Goal: Navigation & Orientation: Find specific page/section

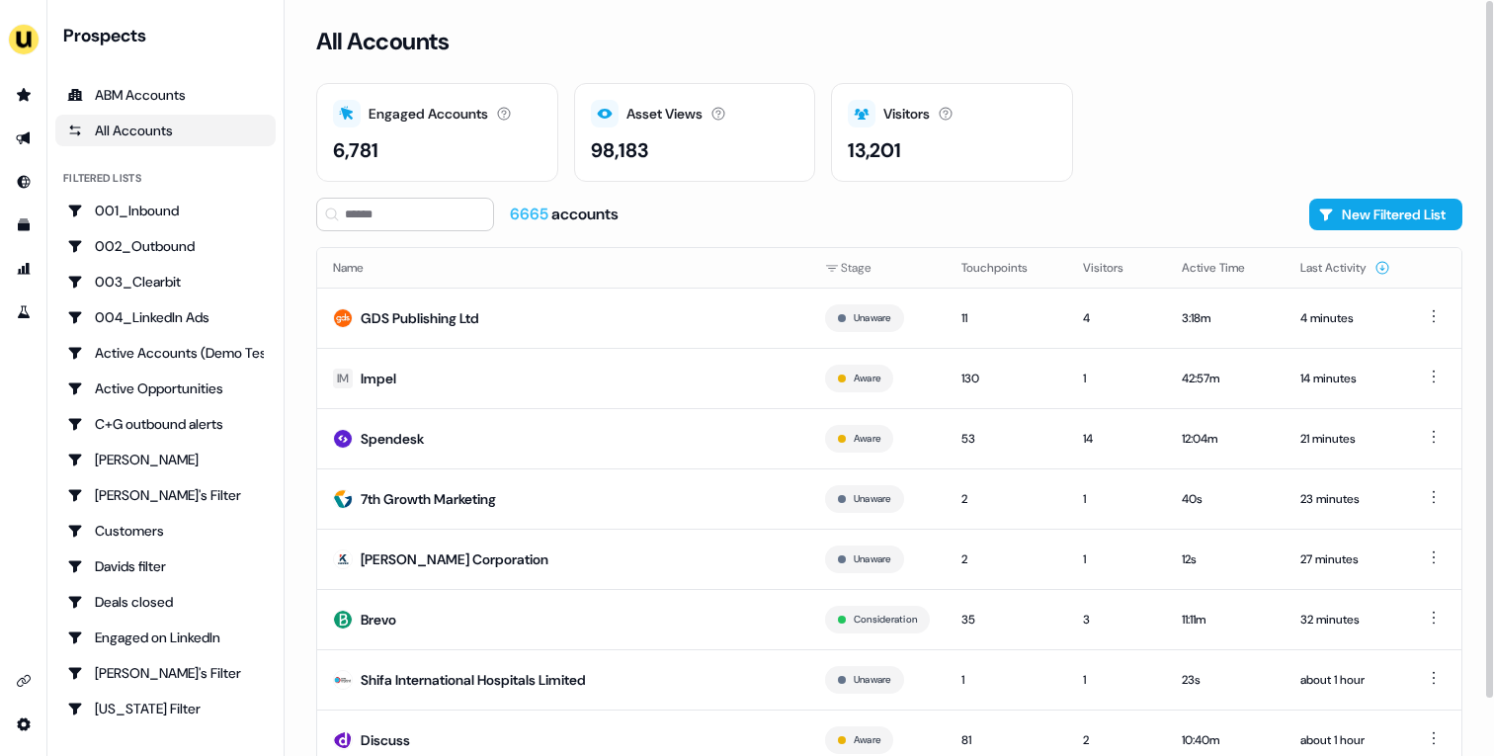
scroll to position [61, 0]
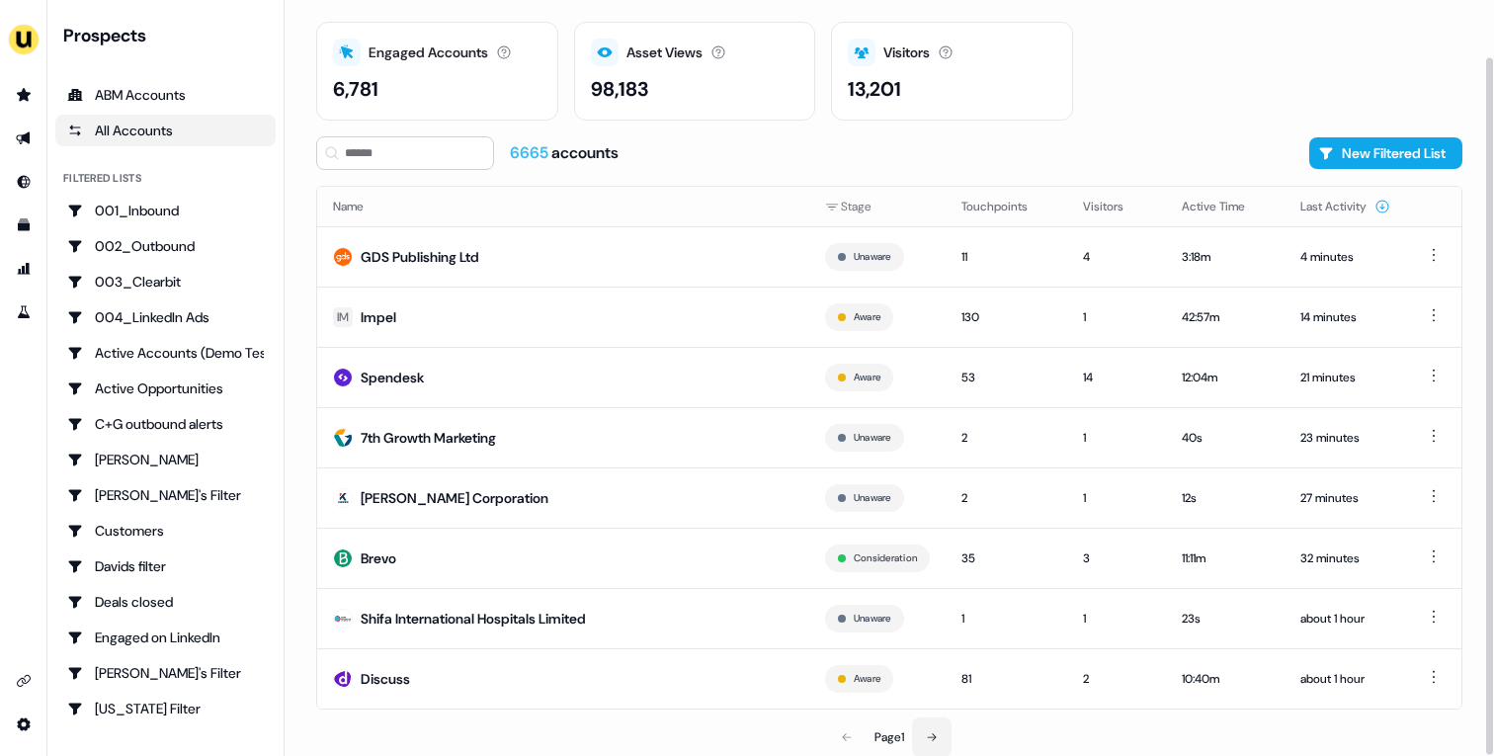
click at [933, 732] on icon at bounding box center [932, 737] width 12 height 12
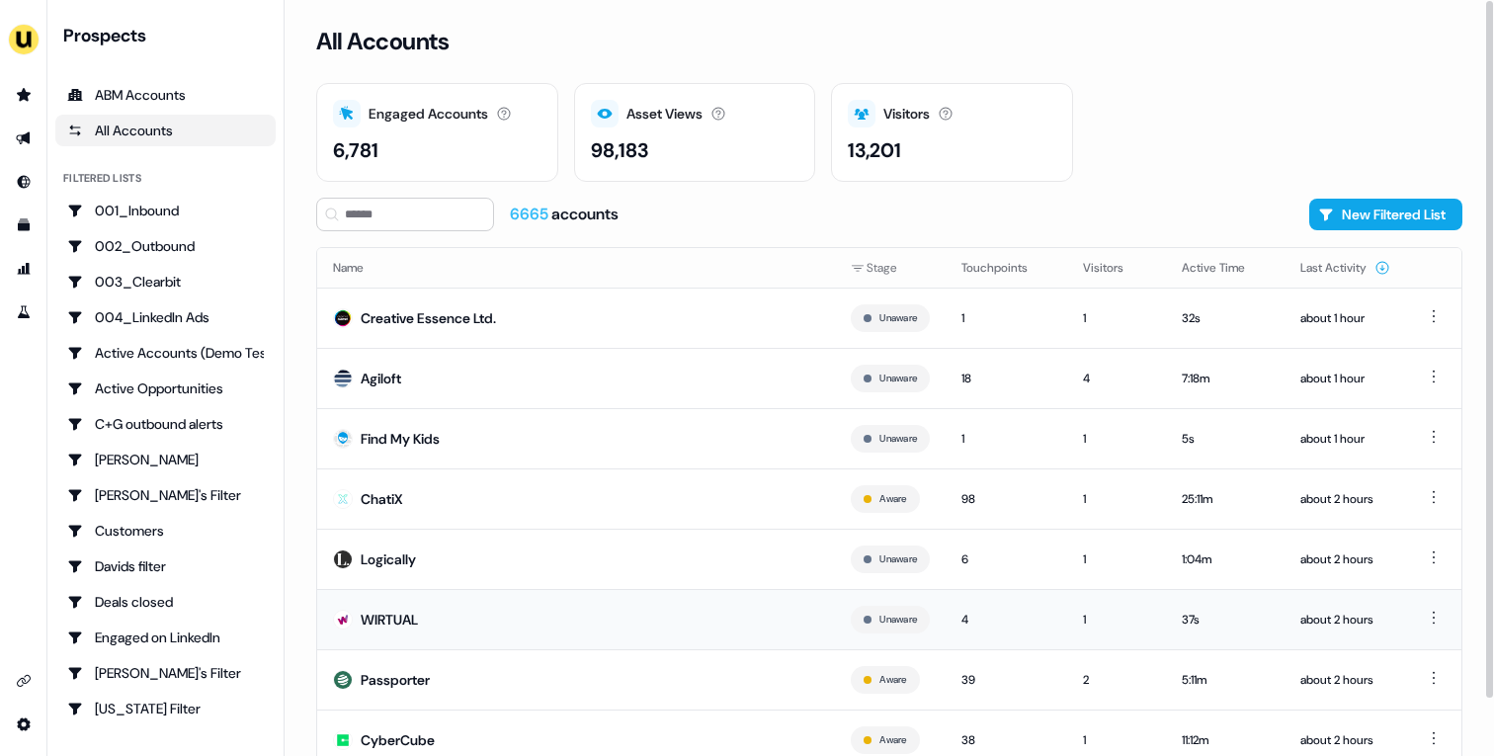
scroll to position [61, 0]
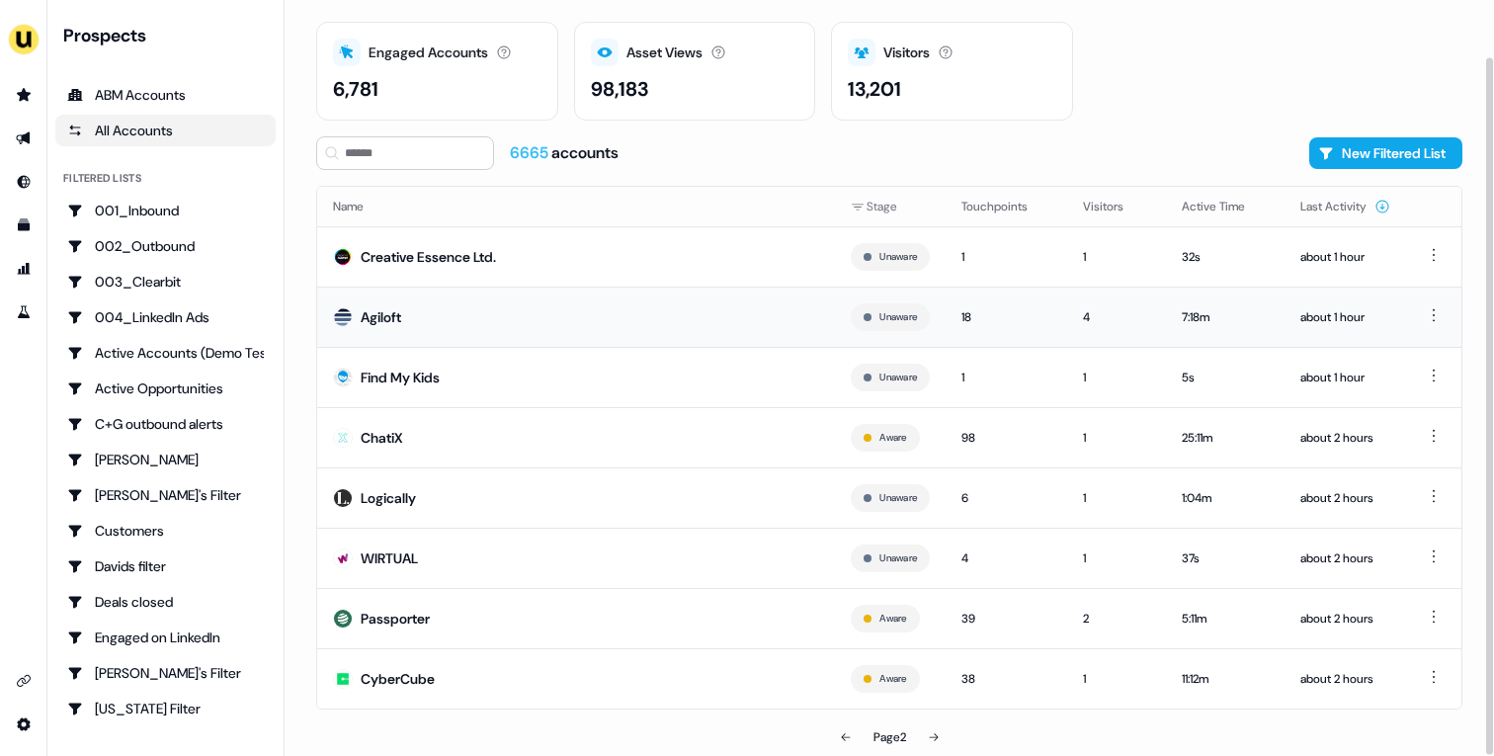
click at [555, 307] on td "Agiloft" at bounding box center [576, 317] width 518 height 60
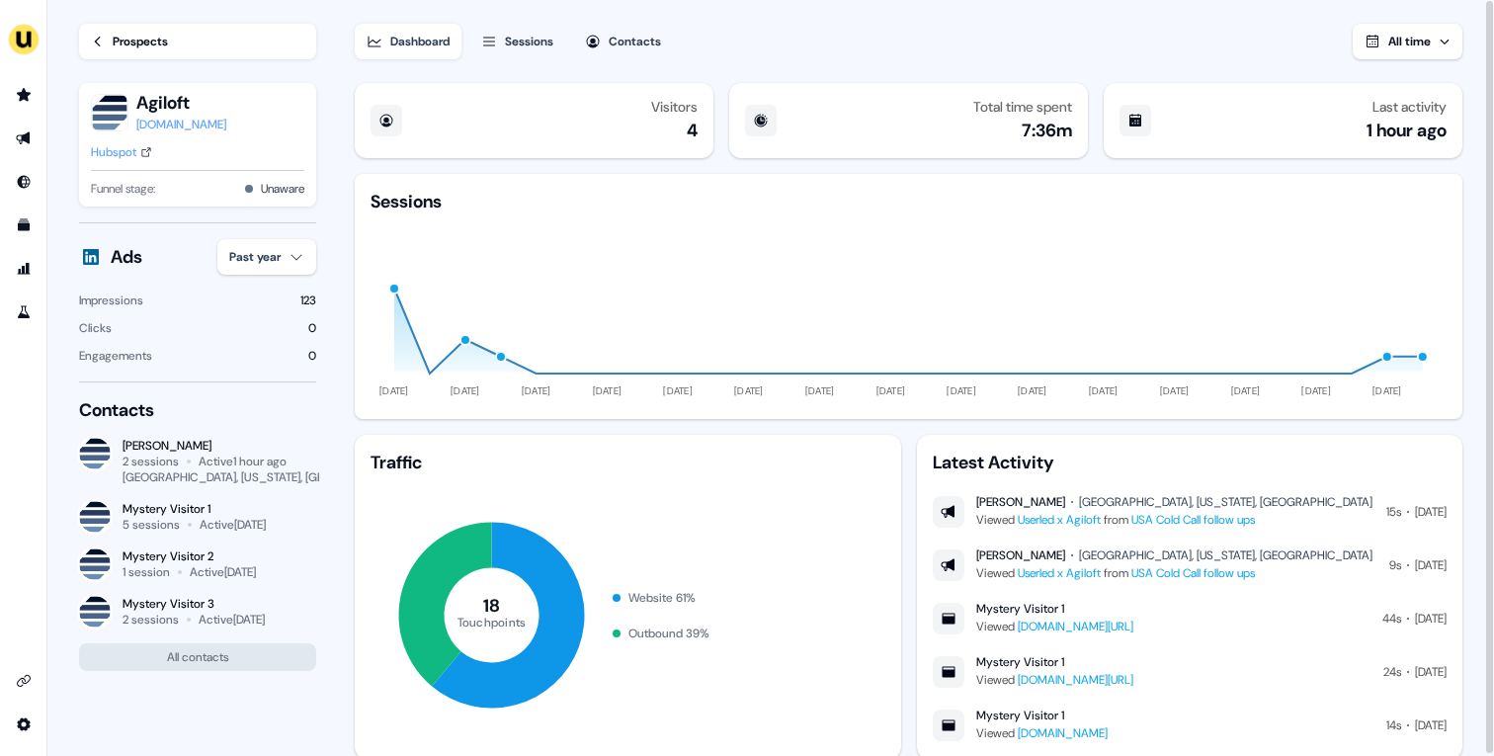
click at [137, 34] on div "Prospects" at bounding box center [140, 42] width 55 height 20
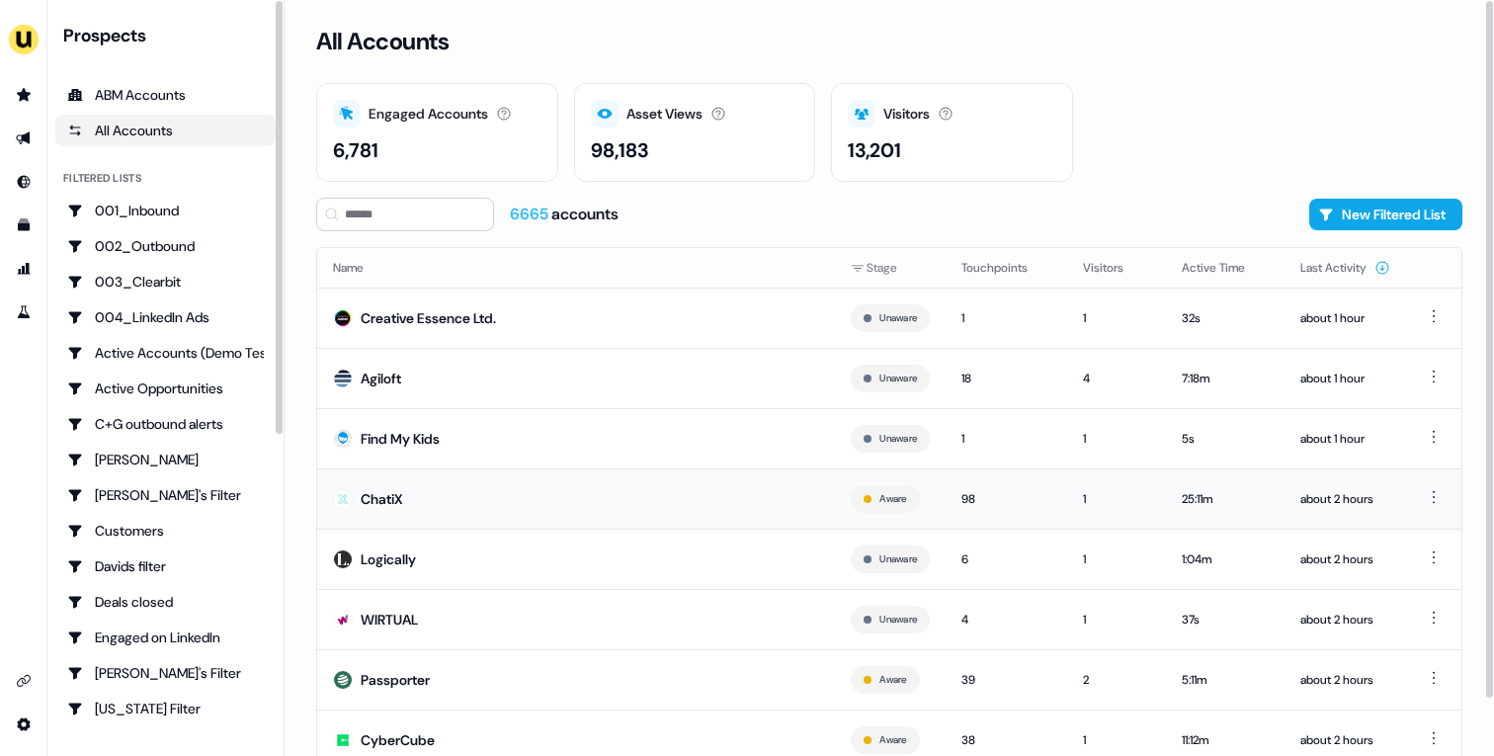
scroll to position [61, 0]
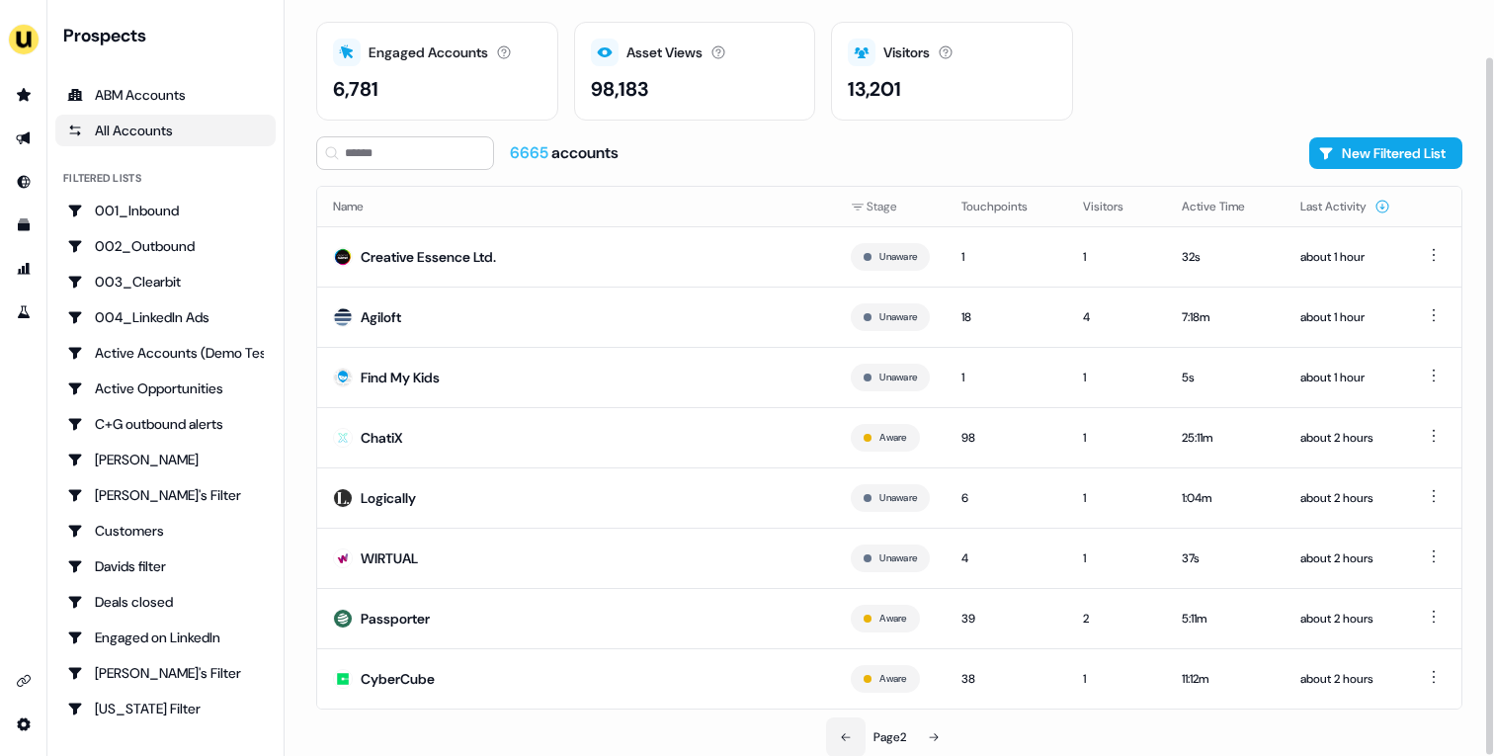
click at [855, 728] on button at bounding box center [846, 737] width 40 height 40
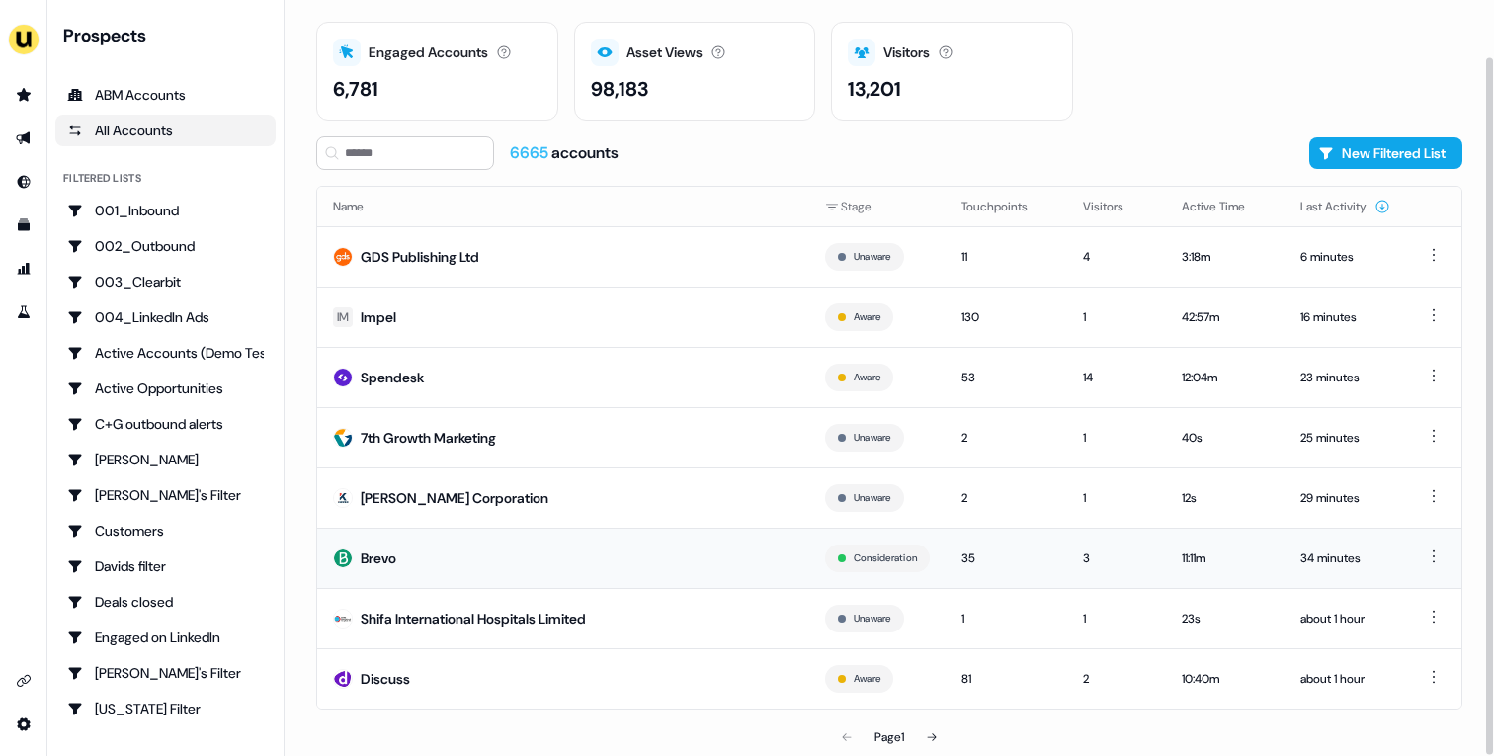
click at [466, 560] on td "Brevo" at bounding box center [563, 558] width 492 height 60
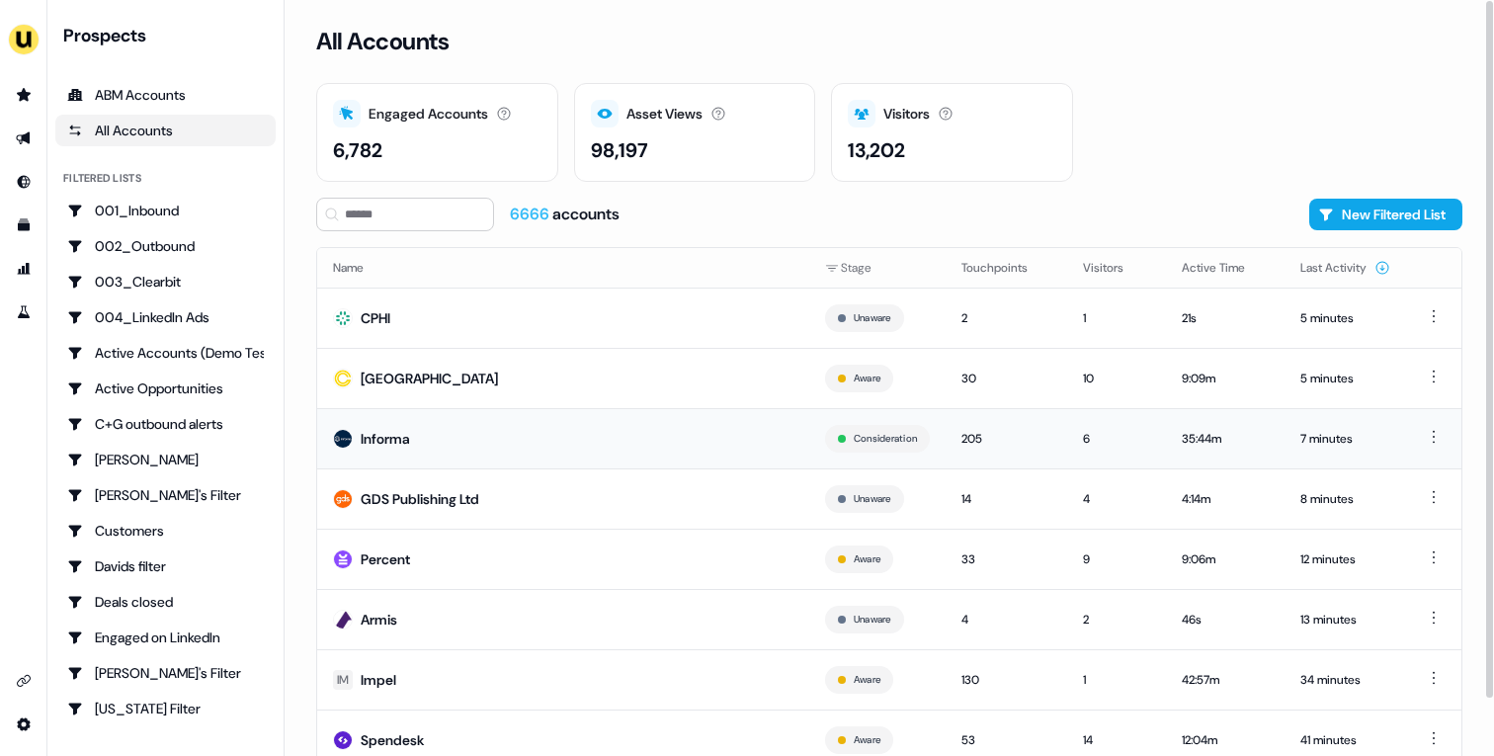
scroll to position [61, 0]
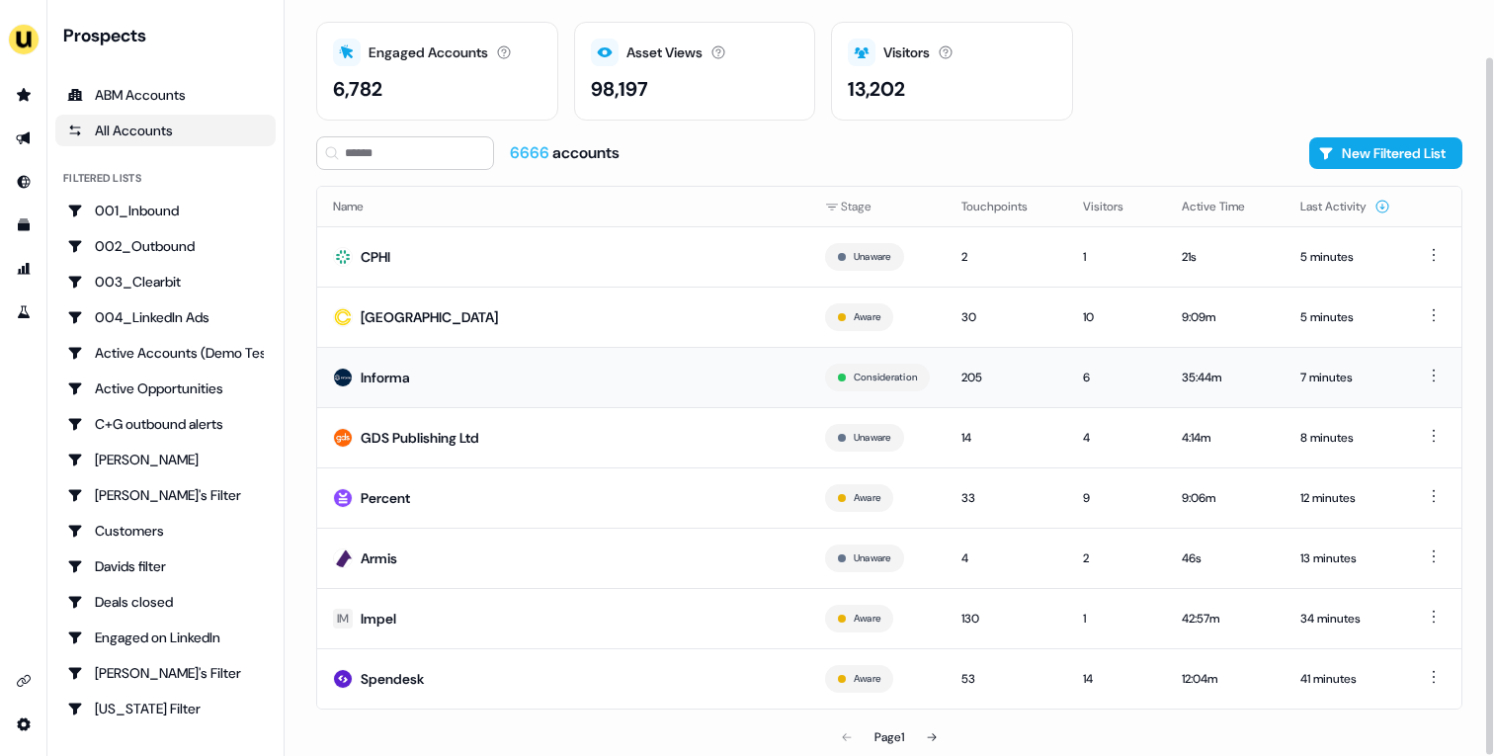
click at [582, 396] on td "Informa" at bounding box center [563, 377] width 492 height 60
